Goal: Task Accomplishment & Management: Use online tool/utility

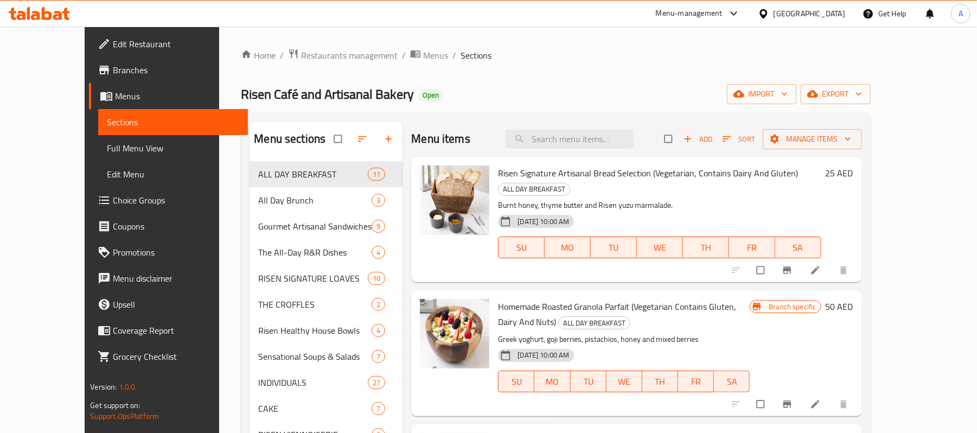
click at [301, 60] on span "Restaurants management" at bounding box center [349, 55] width 97 height 13
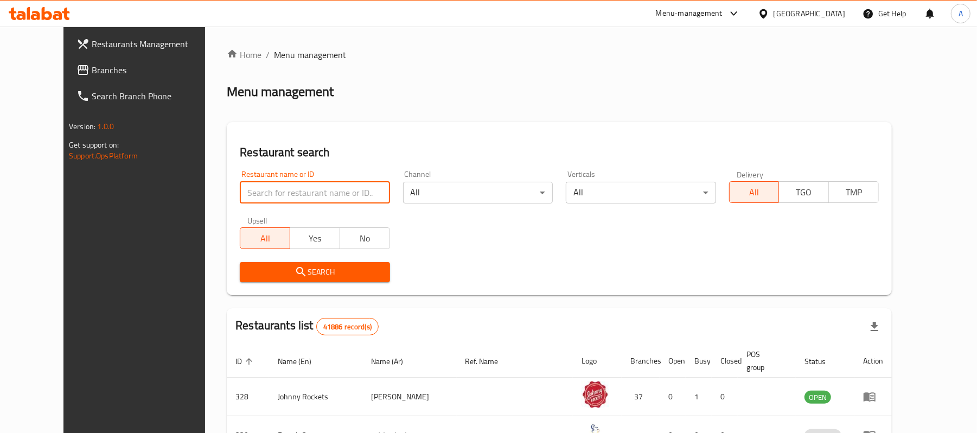
click at [240, 187] on input "search" at bounding box center [315, 193] width 150 height 22
paste input "683972"
type input "683972"
click button "Search" at bounding box center [315, 272] width 150 height 20
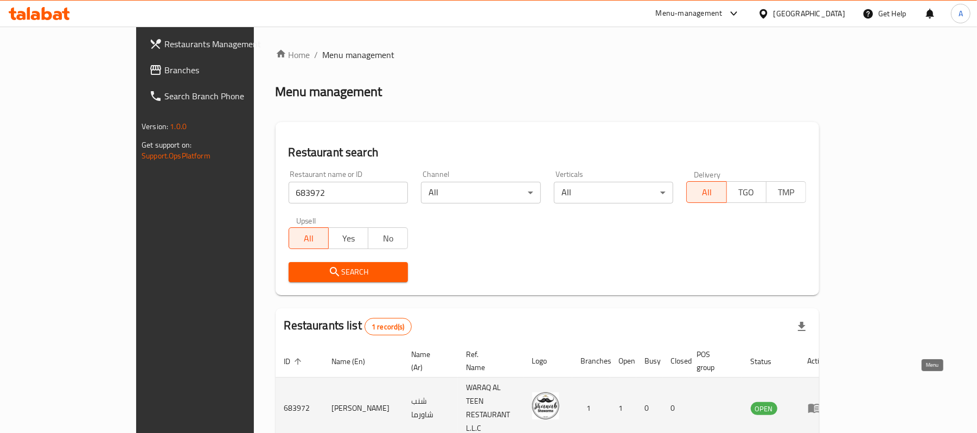
click at [759, 402] on link "enhanced table" at bounding box center [818, 408] width 20 height 13
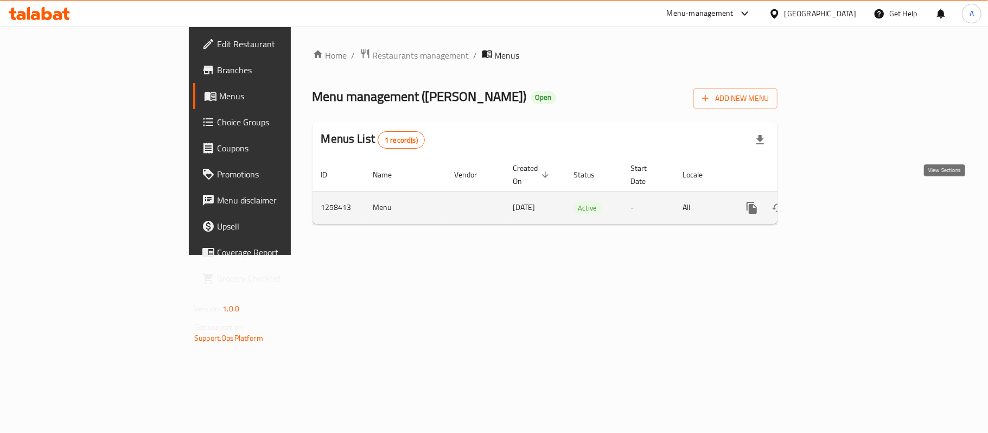
click at [759, 201] on icon "enhanced table" at bounding box center [830, 207] width 13 height 13
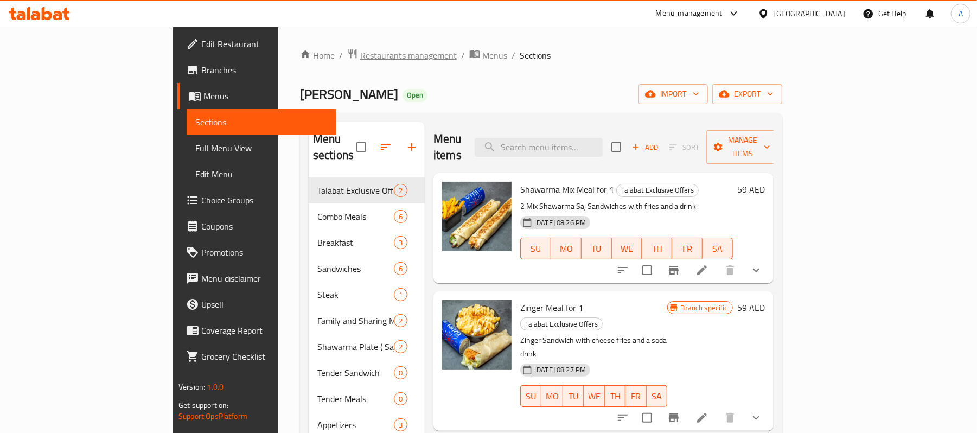
click at [360, 50] on span "Restaurants management" at bounding box center [408, 55] width 97 height 13
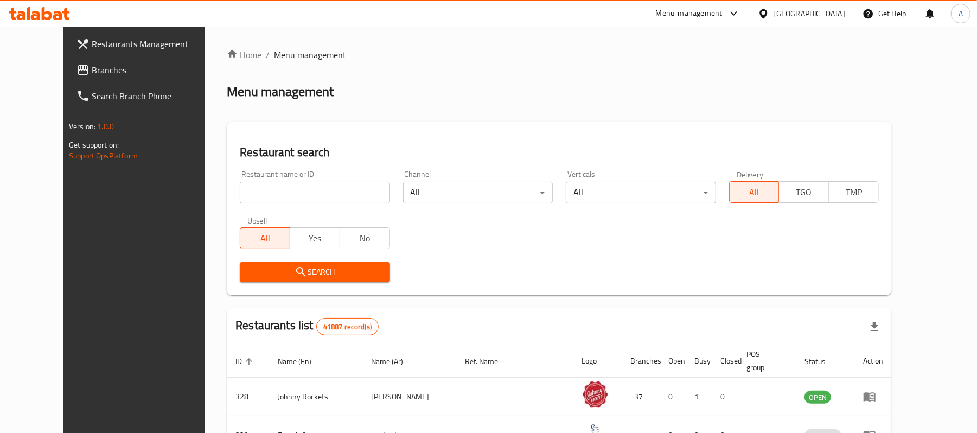
click at [283, 194] on input "search" at bounding box center [315, 193] width 150 height 22
paste input "663593"
type input "663593"
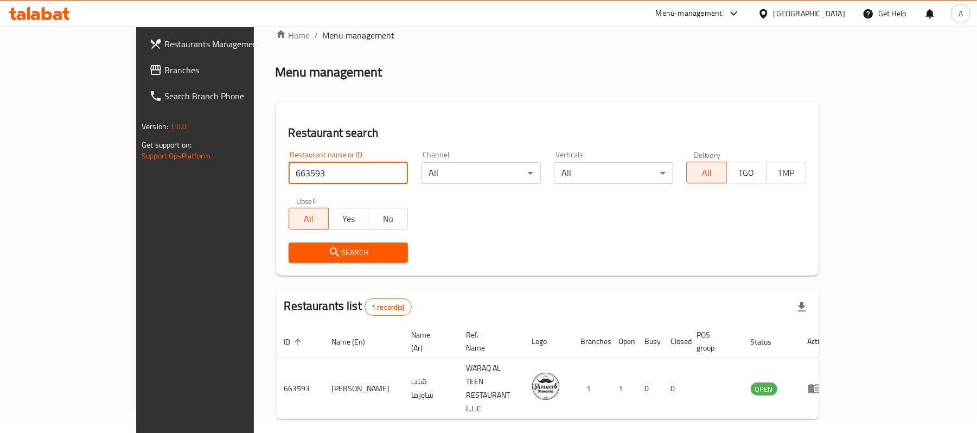
scroll to position [30, 0]
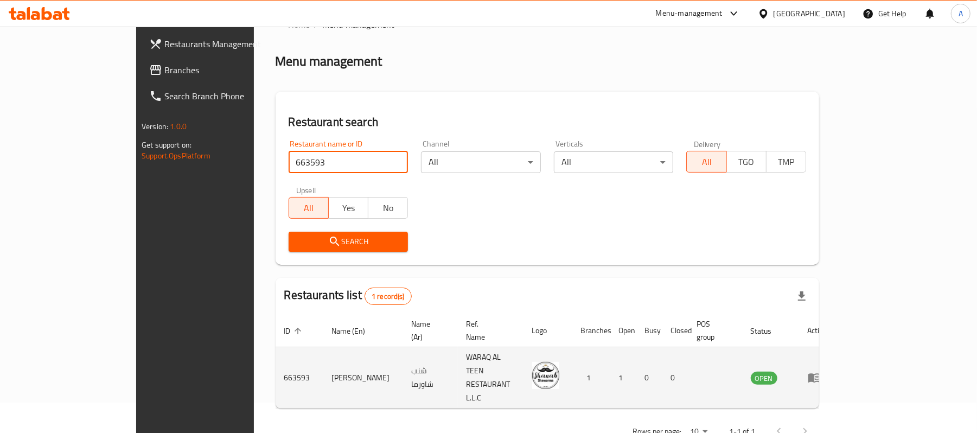
click at [759, 374] on icon "enhanced table" at bounding box center [815, 378] width 12 height 9
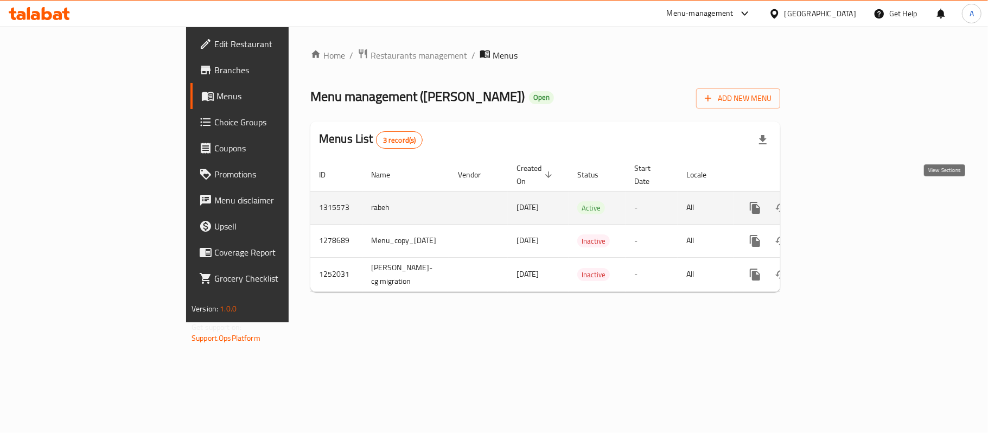
click at [759, 205] on link "enhanced table" at bounding box center [834, 208] width 26 height 26
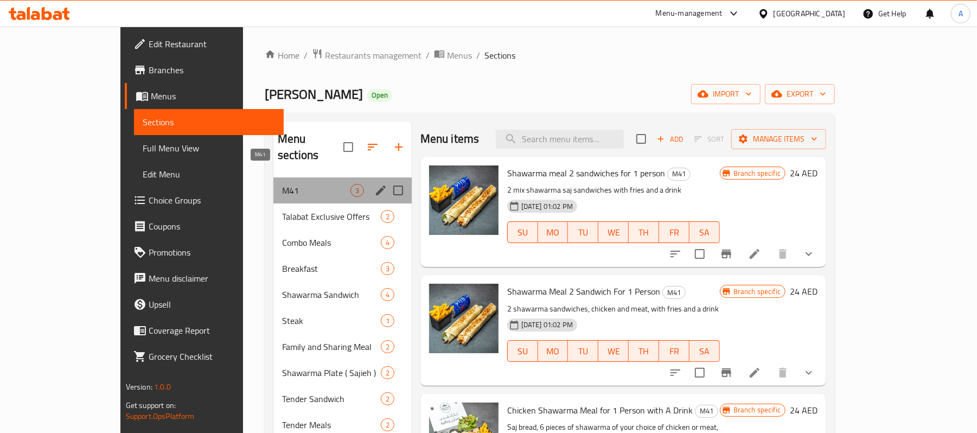
click at [282, 184] on span "M41" at bounding box center [316, 190] width 68 height 13
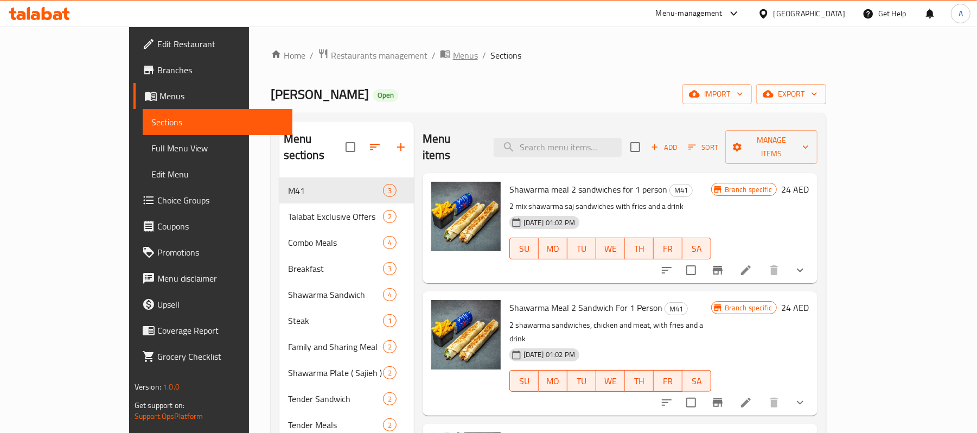
click at [453, 54] on span "Menus" at bounding box center [465, 55] width 25 height 13
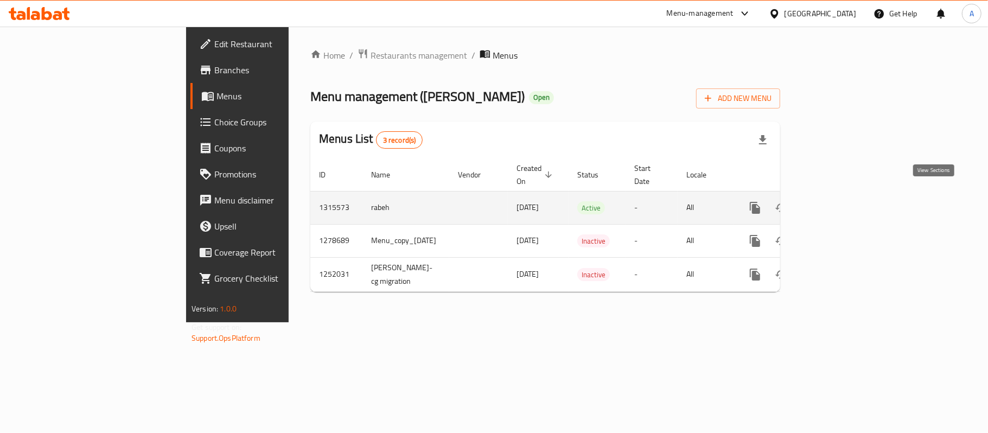
click at [759, 201] on icon "enhanced table" at bounding box center [833, 207] width 13 height 13
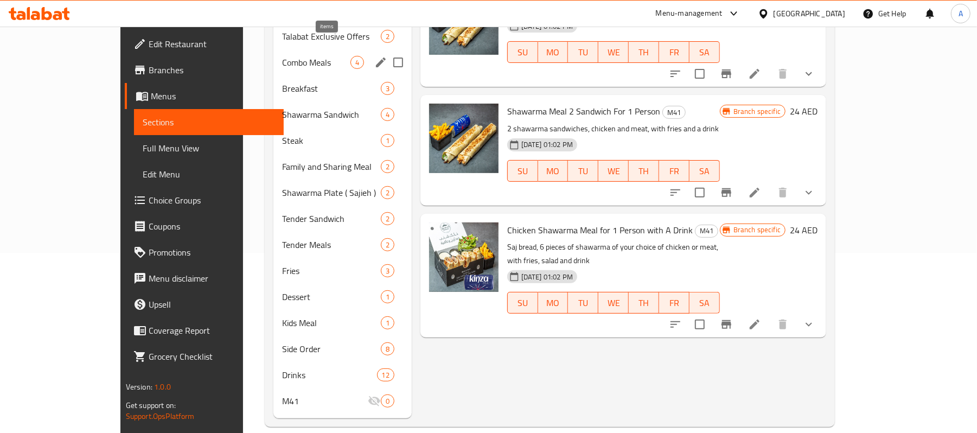
scroll to position [107, 0]
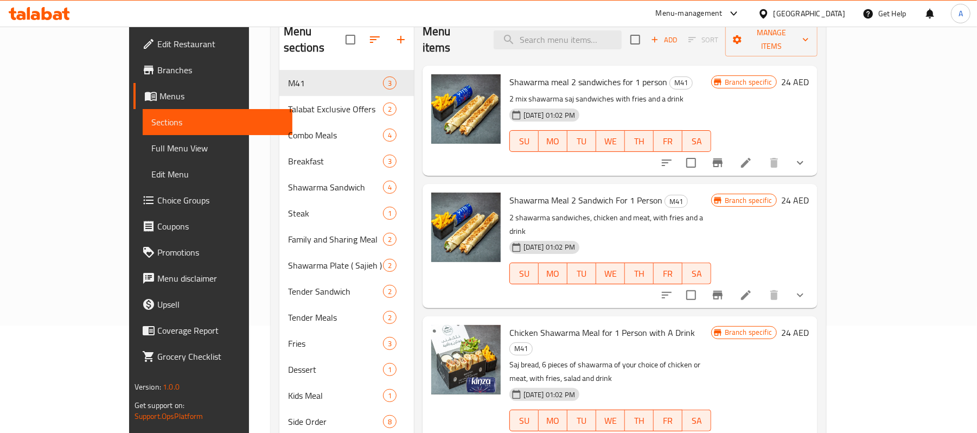
click at [759, 11] on div "[GEOGRAPHIC_DATA]" at bounding box center [810, 14] width 72 height 12
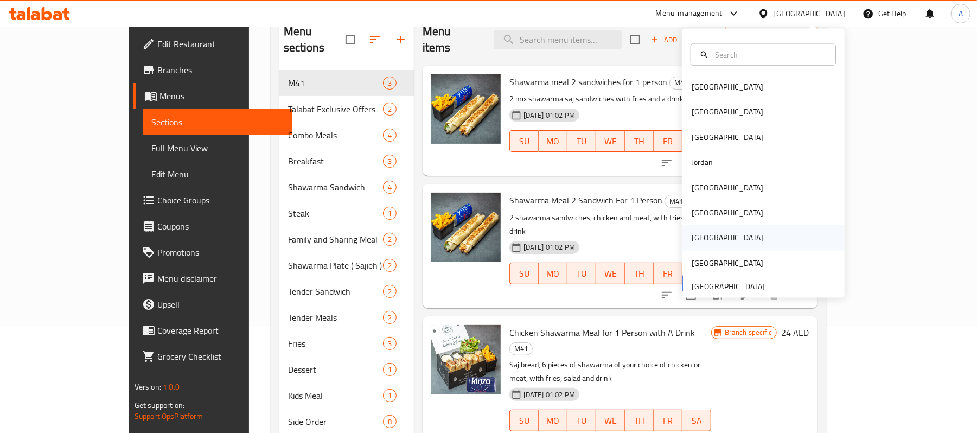
click at [702, 243] on div "[GEOGRAPHIC_DATA]" at bounding box center [727, 237] width 89 height 25
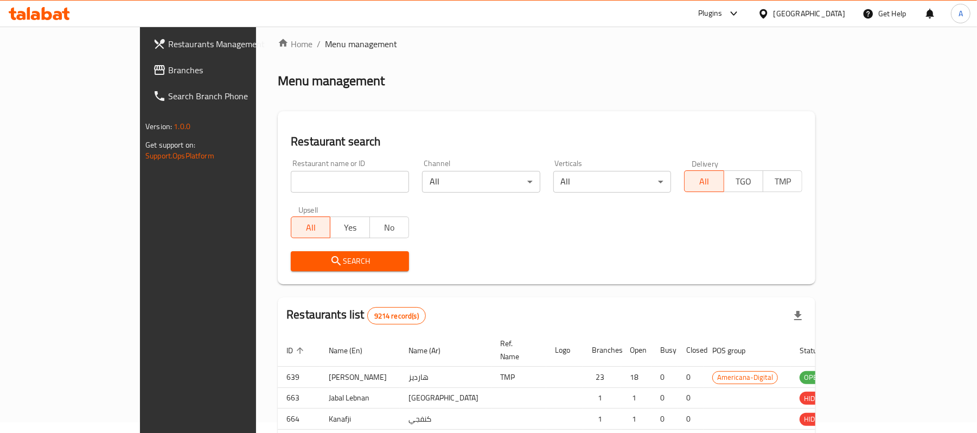
scroll to position [107, 0]
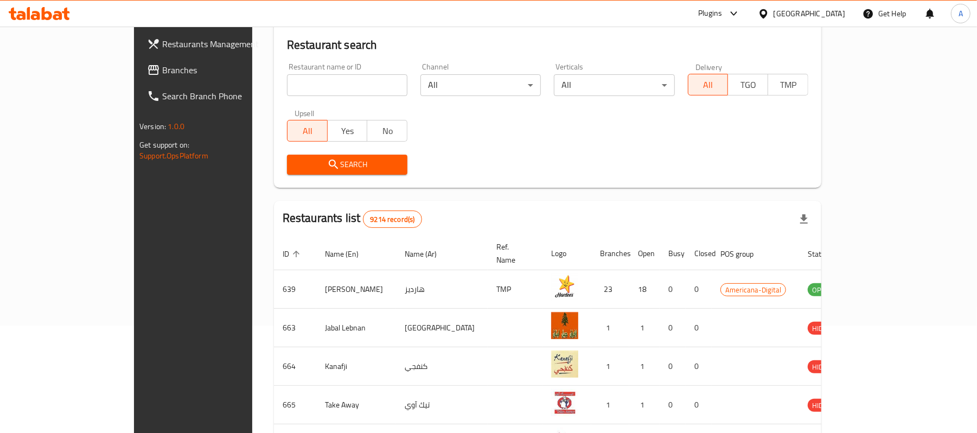
click at [287, 70] on div "Restaurant name or ID Restaurant name or ID" at bounding box center [347, 79] width 120 height 33
click at [287, 82] on input "search" at bounding box center [347, 85] width 120 height 22
paste input "Makhbouz"
type input "Makhbouz"
click button "Search" at bounding box center [347, 165] width 120 height 20
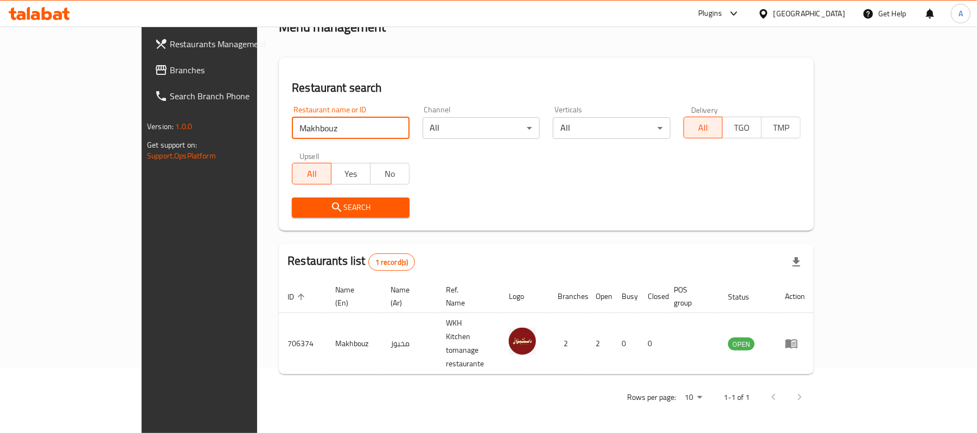
scroll to position [30, 0]
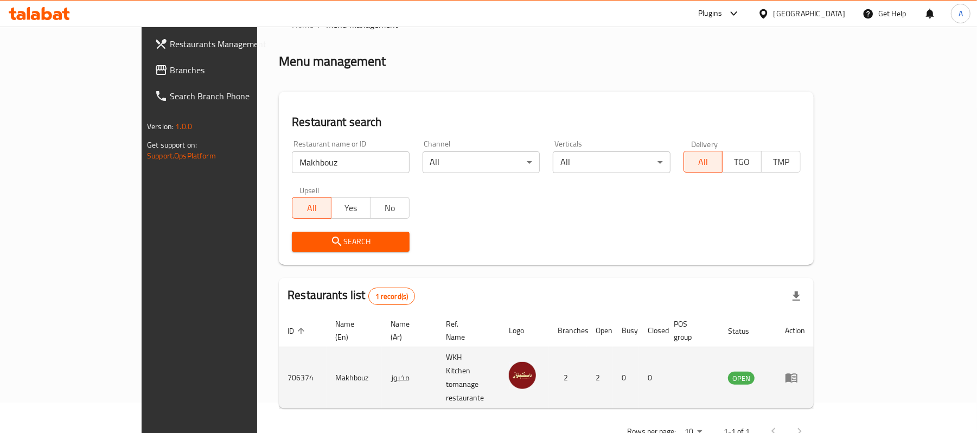
click at [759, 371] on icon "enhanced table" at bounding box center [791, 377] width 13 height 13
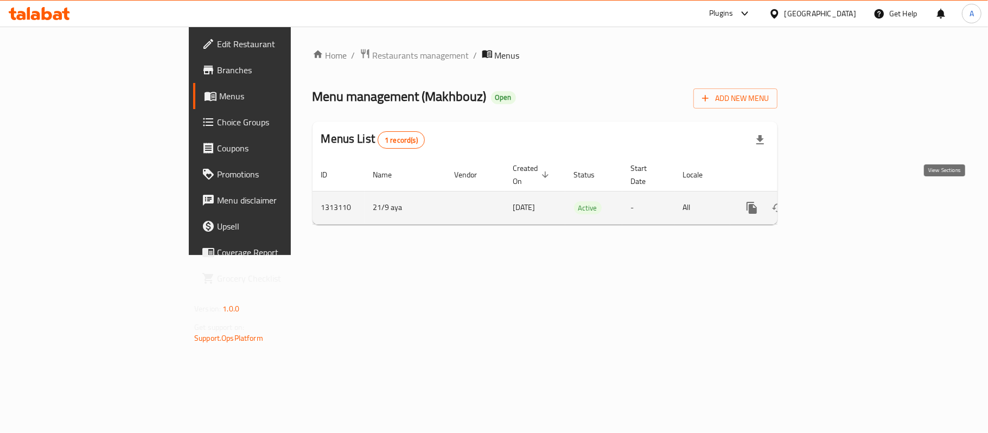
click at [759, 201] on icon "enhanced table" at bounding box center [830, 207] width 13 height 13
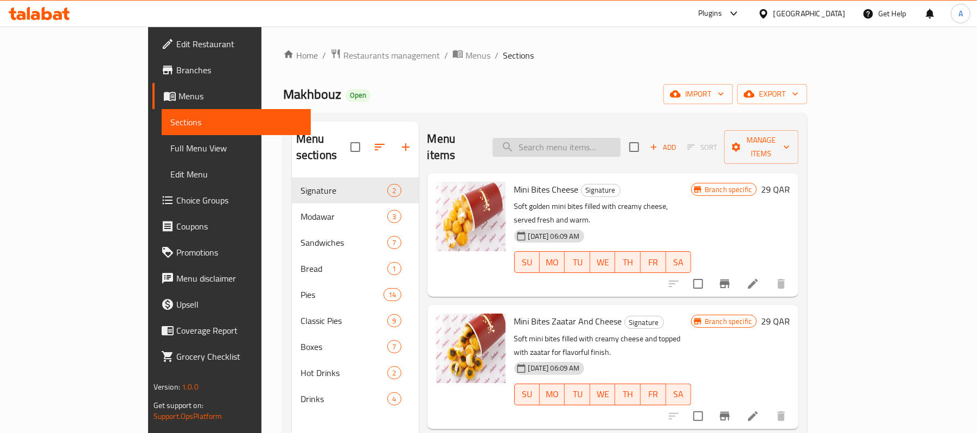
click at [621, 139] on input "search" at bounding box center [557, 147] width 128 height 19
paste input "Breakfast Box (16PCS)"
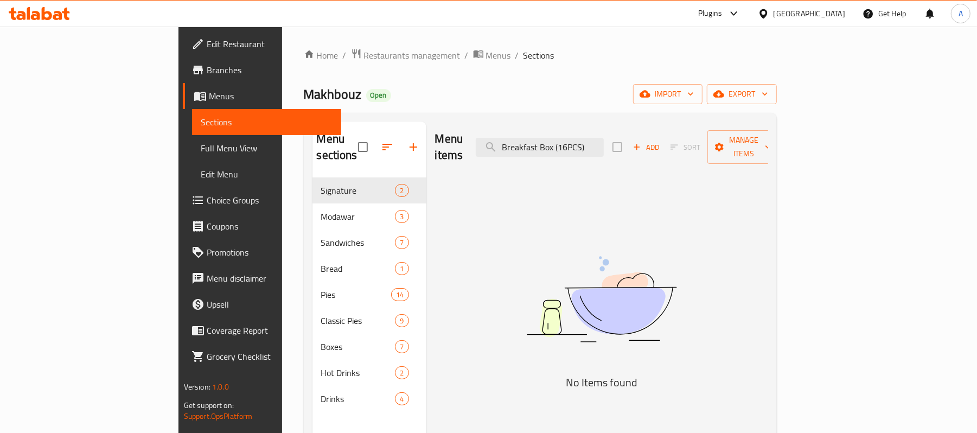
drag, startPoint x: 625, startPoint y: 139, endPoint x: 734, endPoint y: 135, distance: 109.2
click at [734, 135] on div "Menu items Breakfast Box (16PCS) Add Sort Manage items" at bounding box center [601, 148] width 333 height 52
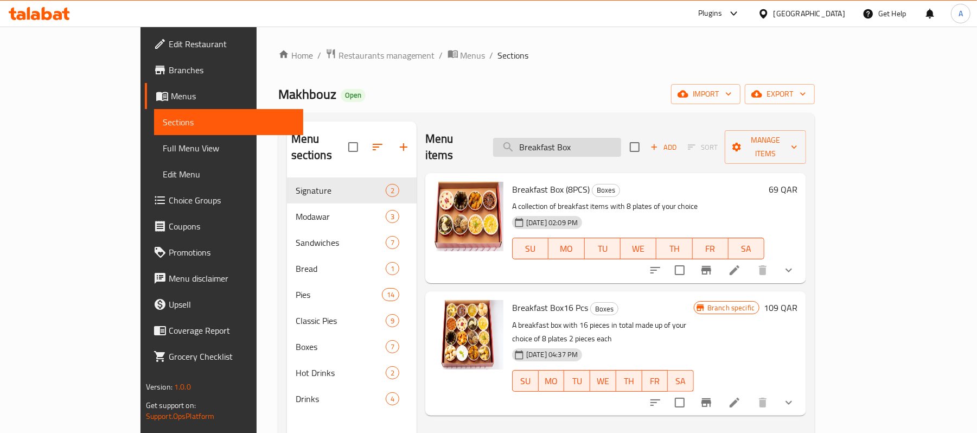
click at [613, 140] on input "Breakfast Box" at bounding box center [557, 147] width 128 height 19
paste input "Assorted Sandwich"
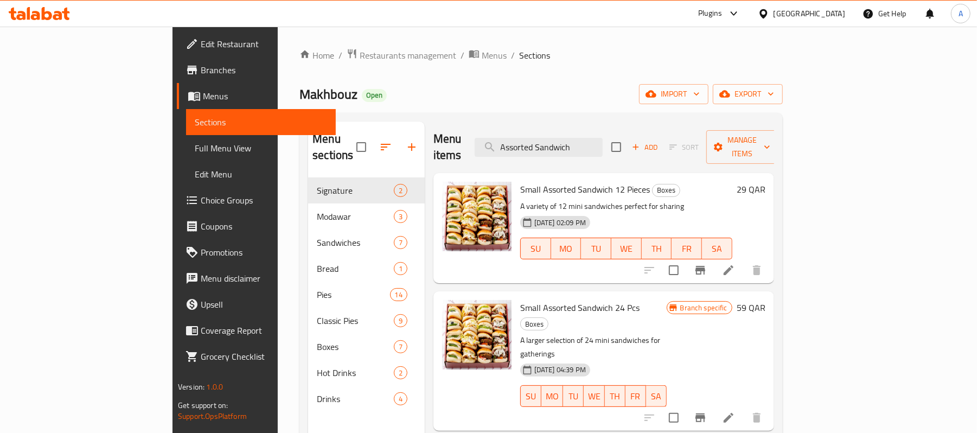
type input "Assorted Sandwich"
click at [707, 411] on icon "Branch-specific-item" at bounding box center [700, 417] width 13 height 13
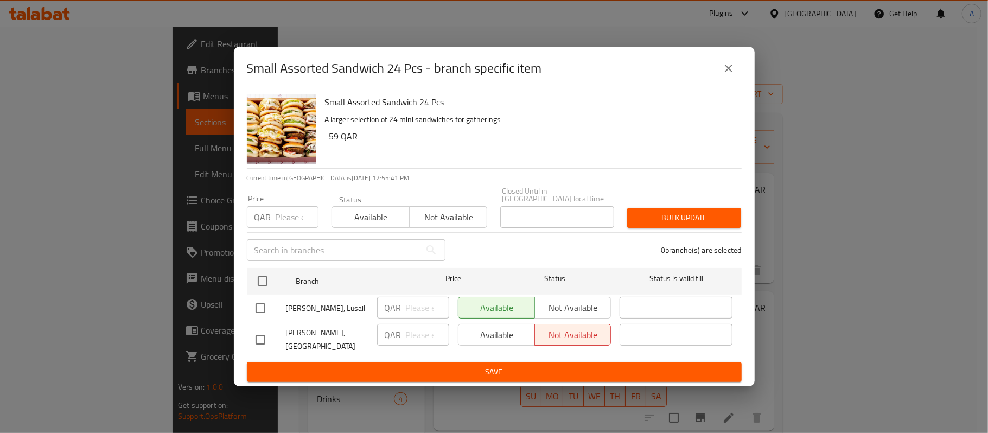
click at [732, 71] on icon "close" at bounding box center [728, 68] width 13 height 13
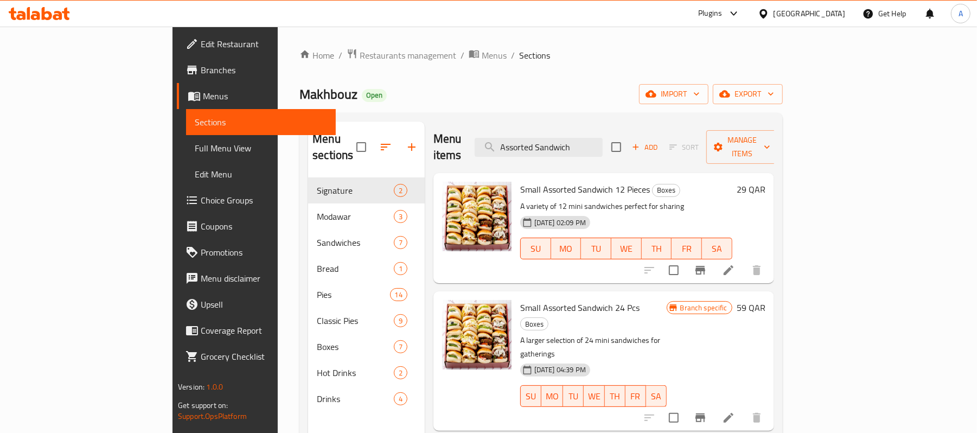
click at [759, 20] on div "[GEOGRAPHIC_DATA]" at bounding box center [810, 14] width 72 height 12
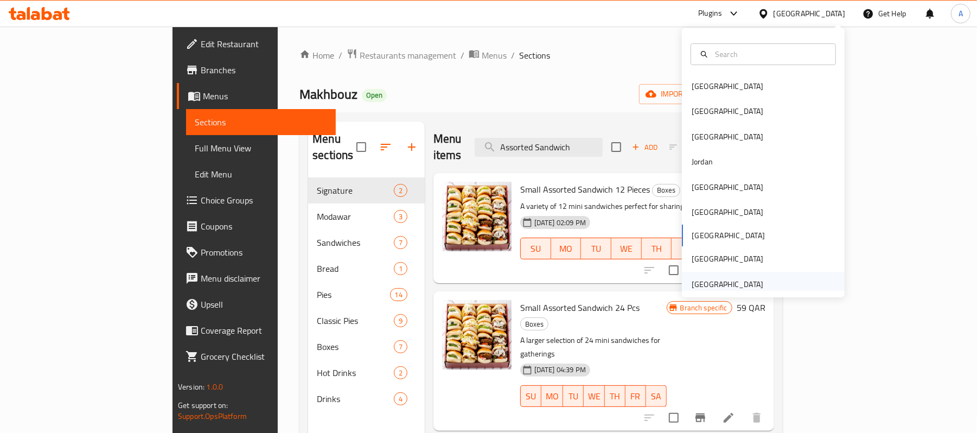
click at [741, 289] on div "[GEOGRAPHIC_DATA]" at bounding box center [728, 284] width 72 height 12
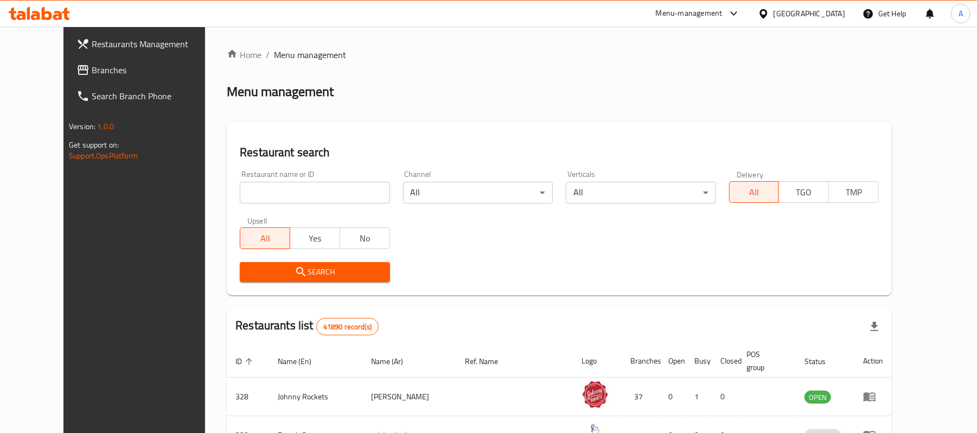
click at [92, 70] on span "Branches" at bounding box center [155, 69] width 126 height 13
